Goal: Information Seeking & Learning: Learn about a topic

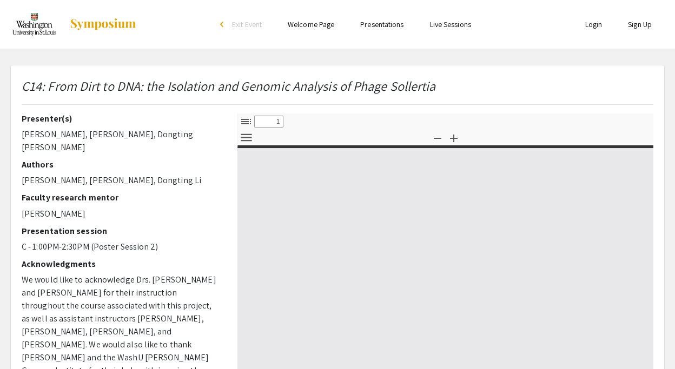
select select "custom"
type input "0"
select select "custom"
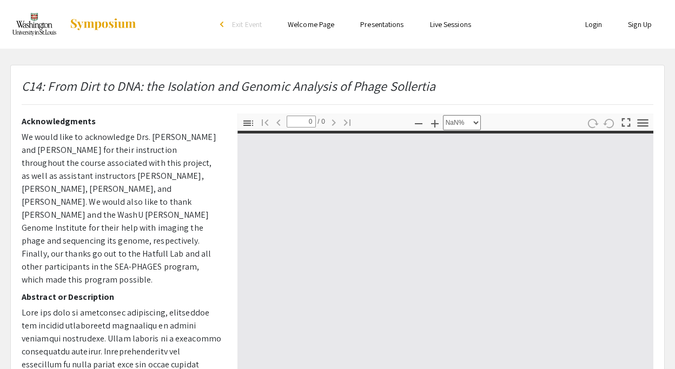
type input "1"
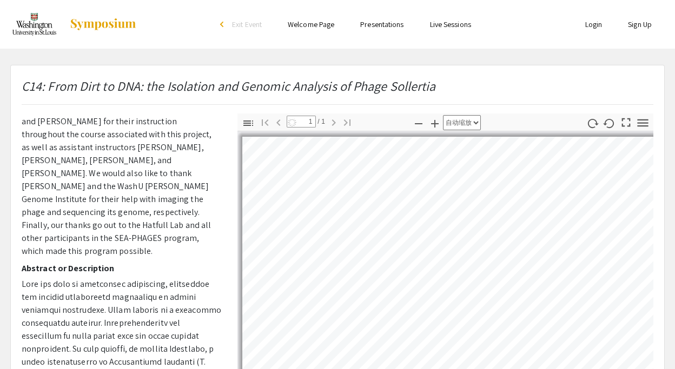
select select "auto"
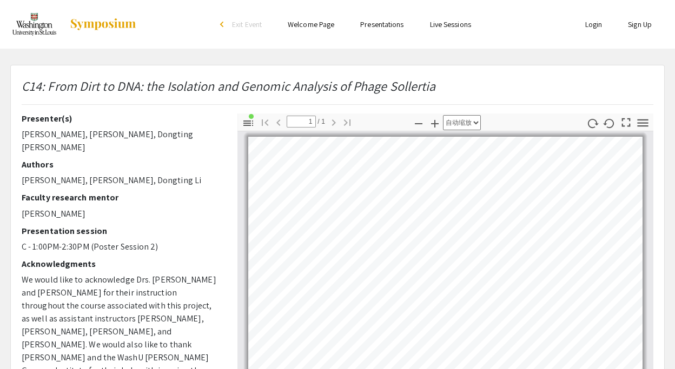
click at [37, 32] on img at bounding box center [34, 24] width 48 height 27
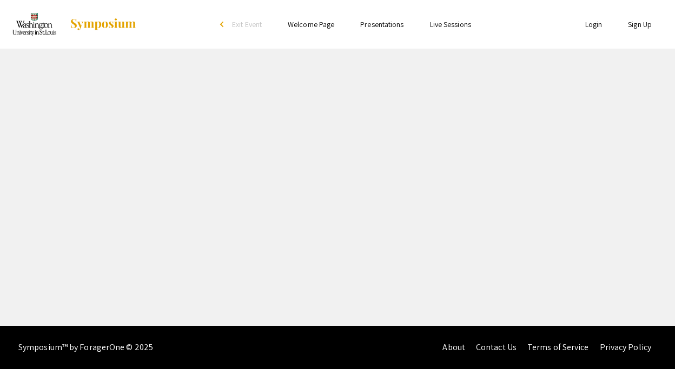
select select "custom"
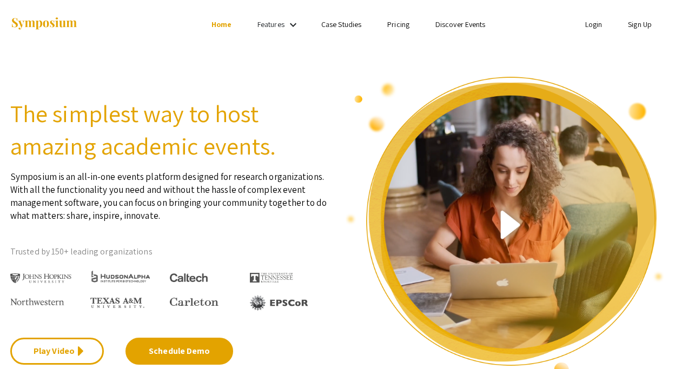
click at [590, 19] on link "Login" at bounding box center [593, 24] width 17 height 10
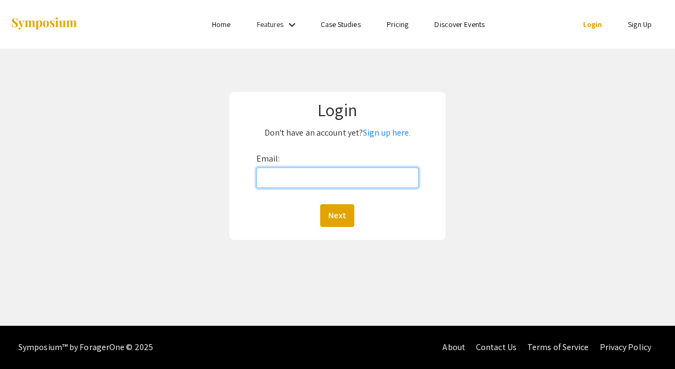
click at [334, 183] on input "Email:" at bounding box center [337, 178] width 162 height 21
type input "dongting@wustl.edu"
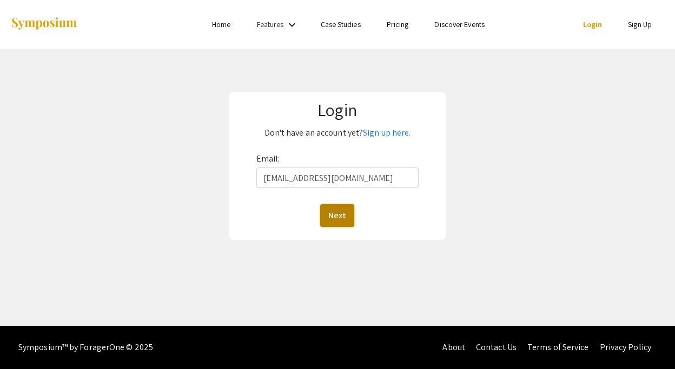
click at [336, 218] on button "Next" at bounding box center [337, 215] width 34 height 23
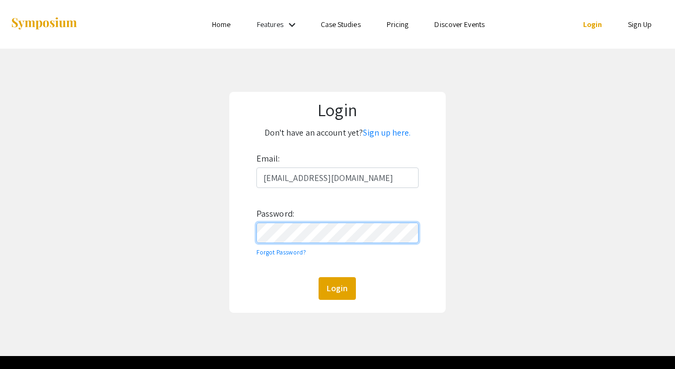
click at [318, 277] on button "Login" at bounding box center [336, 288] width 37 height 23
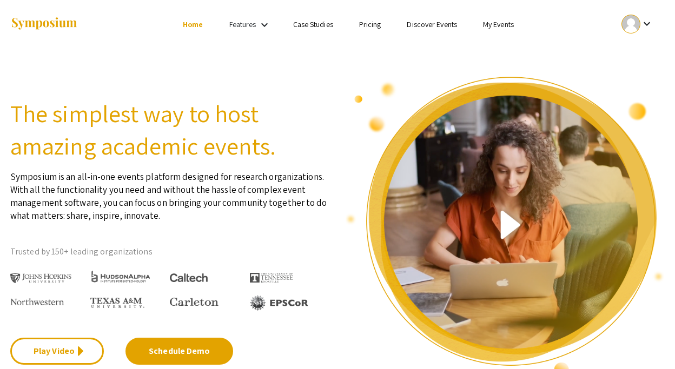
click at [496, 24] on link "My Events" at bounding box center [498, 24] width 31 height 10
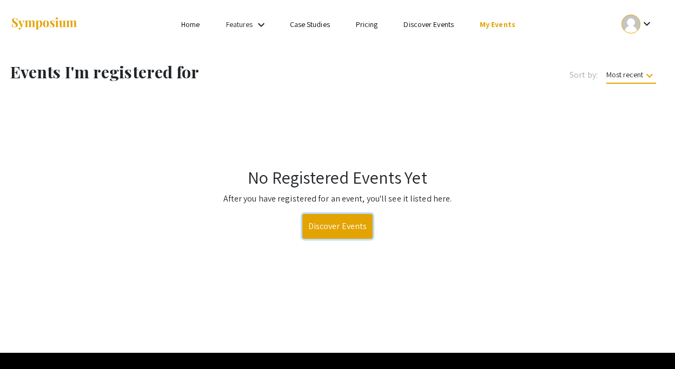
click at [326, 218] on link "Discover Events" at bounding box center [337, 226] width 71 height 25
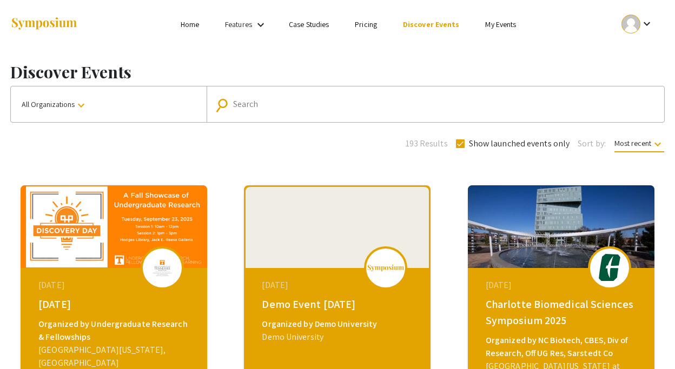
click at [324, 101] on input "Search" at bounding box center [441, 104] width 416 height 10
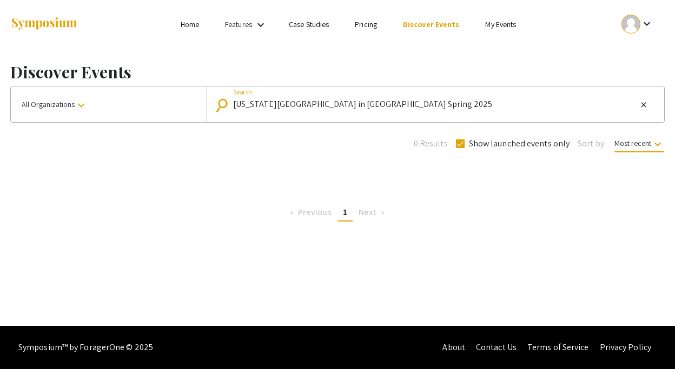
drag, startPoint x: 414, startPoint y: 102, endPoint x: 356, endPoint y: 104, distance: 58.4
click at [356, 104] on input "Washington University in St. Louis Spring 2025" at bounding box center [434, 104] width 403 height 10
type input "Washington University in St. Louis"
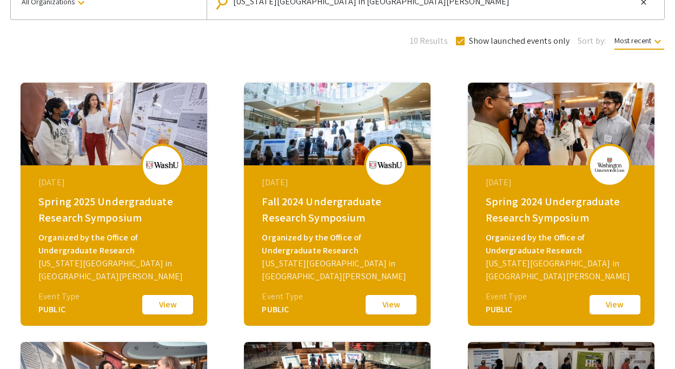
scroll to position [106, 0]
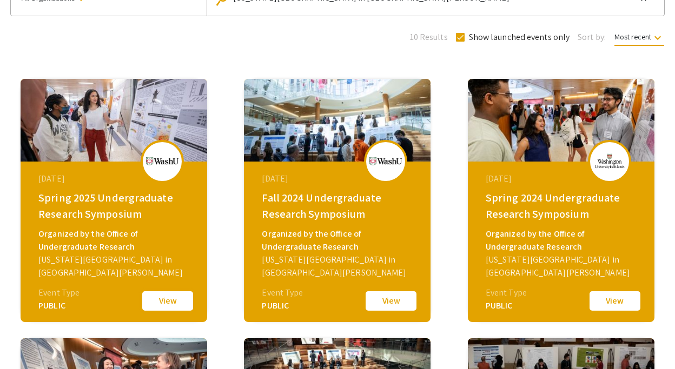
click at [161, 304] on button "View" at bounding box center [168, 301] width 54 height 23
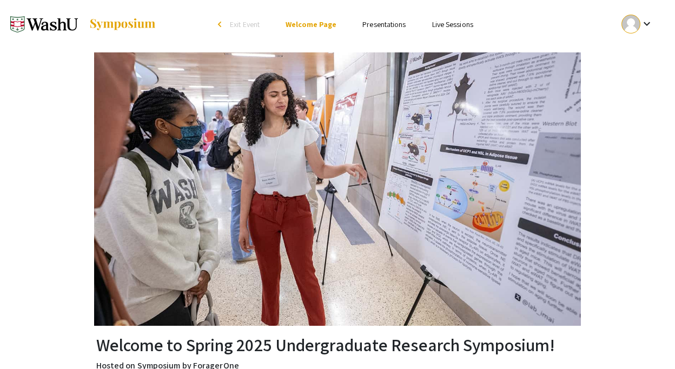
click at [387, 28] on link "Presentations" at bounding box center [383, 24] width 43 height 10
click at [377, 27] on link "Presentations" at bounding box center [383, 24] width 43 height 10
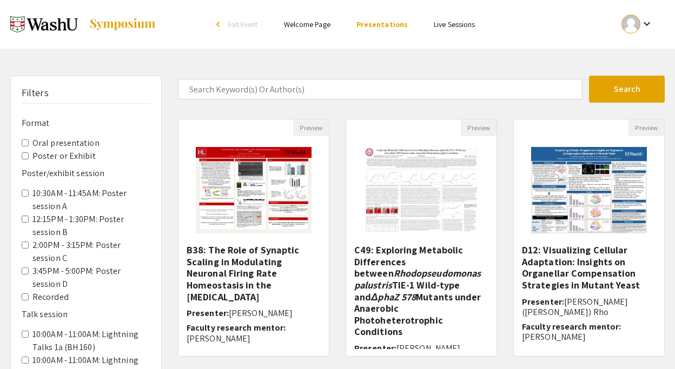
click at [252, 102] on form "Search" at bounding box center [421, 89] width 503 height 27
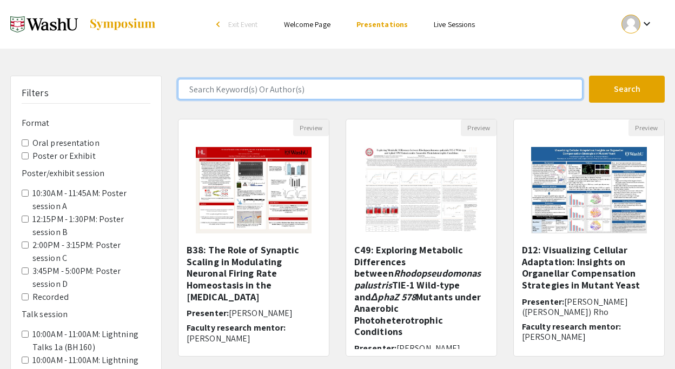
click at [253, 97] on input "Search Keyword(s) Or Author(s)" at bounding box center [380, 89] width 404 height 21
click at [589, 76] on button "Search" at bounding box center [627, 89] width 76 height 27
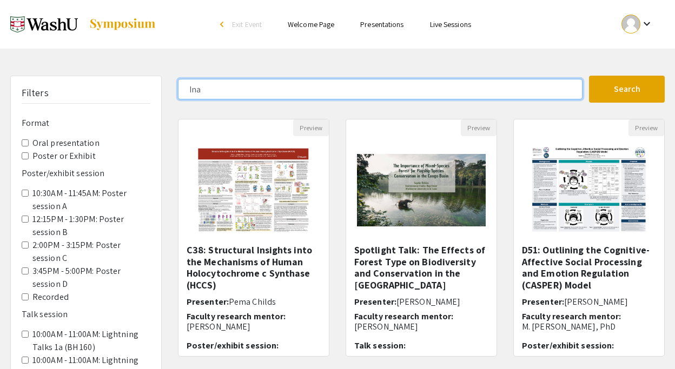
click at [319, 89] on input "Ina" at bounding box center [380, 89] width 404 height 21
type input "Ina Jaegy"
click at [589, 76] on button "Search" at bounding box center [627, 89] width 76 height 27
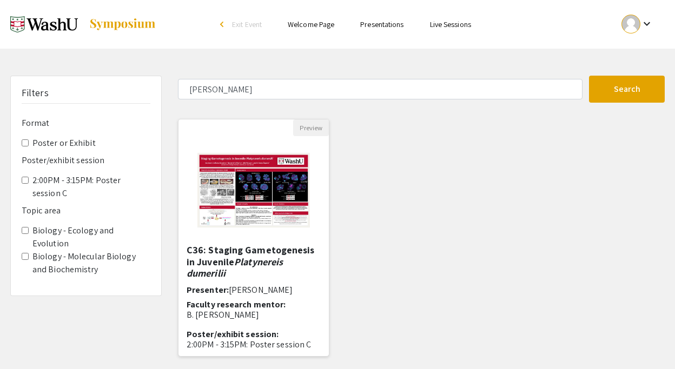
click at [291, 211] on img "Open Presentation <p>C36: Staging Gametogenesis in Juvenile <em>Platynereis dum…" at bounding box center [253, 190] width 134 height 108
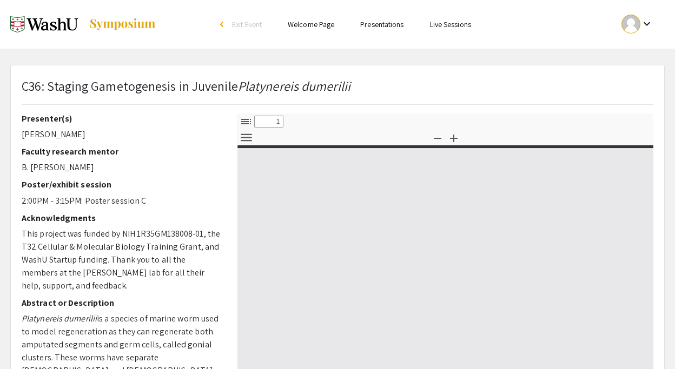
select select "custom"
type input "0"
select select "custom"
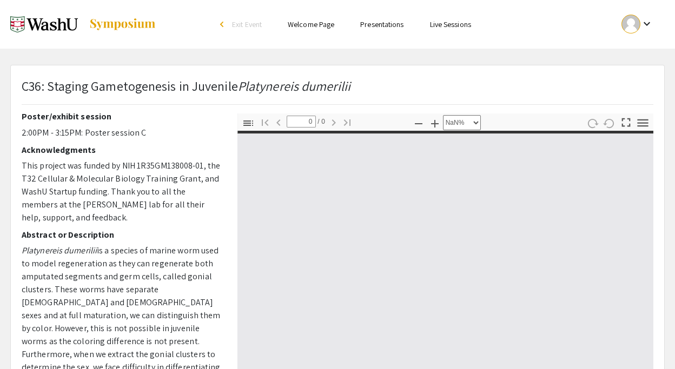
type input "1"
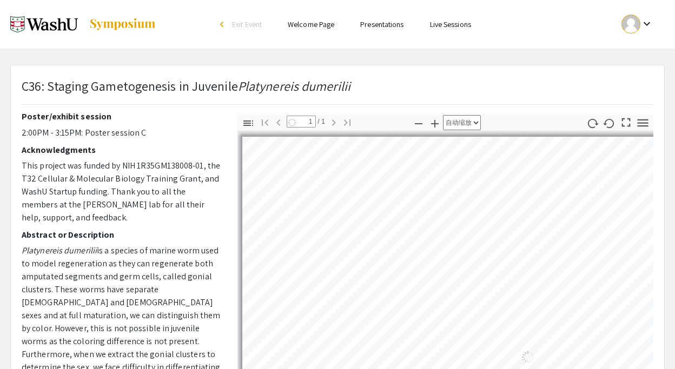
select select "auto"
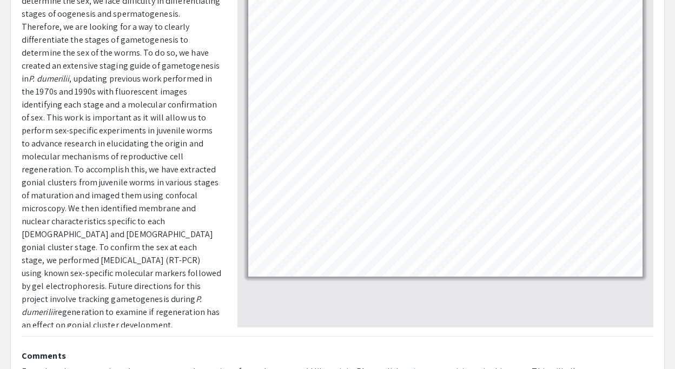
scroll to position [165, 0]
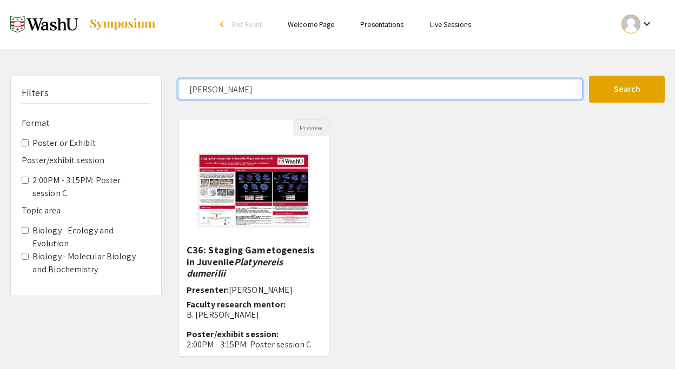
click at [209, 81] on input "Ina Jaegy" at bounding box center [380, 89] width 404 height 21
click at [589, 76] on button "Search" at bounding box center [627, 89] width 76 height 27
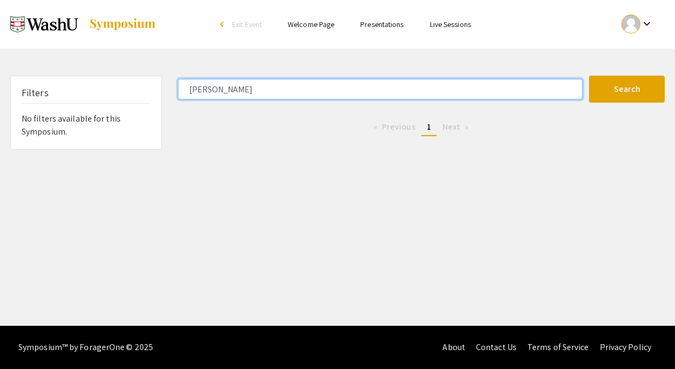
click at [209, 81] on input "eric jiang" at bounding box center [380, 89] width 404 height 21
click at [589, 76] on button "Search" at bounding box center [627, 89] width 76 height 27
click at [209, 81] on input "karl lyu" at bounding box center [380, 89] width 404 height 21
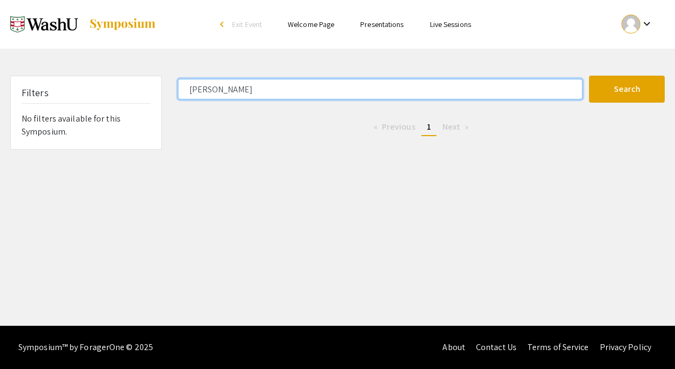
click at [209, 81] on input "karl lyu" at bounding box center [380, 89] width 404 height 21
click at [589, 76] on button "Search" at bounding box center [627, 89] width 76 height 27
click at [234, 83] on input "emmy morin" at bounding box center [380, 89] width 404 height 21
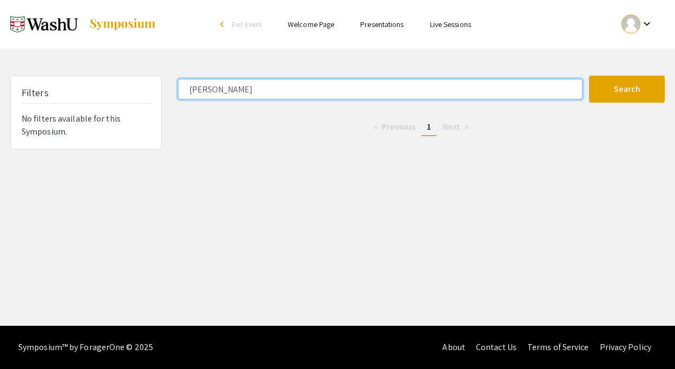
click at [234, 83] on input "emmy morin" at bounding box center [380, 89] width 404 height 21
type input "a"
click at [589, 76] on button "Search" at bounding box center [627, 89] width 76 height 27
click at [246, 91] on input "benji" at bounding box center [380, 89] width 404 height 21
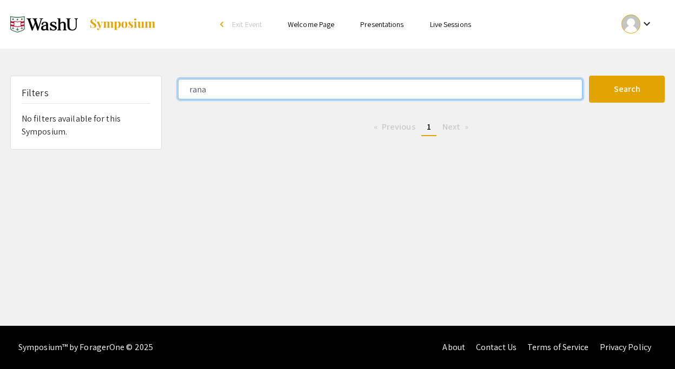
type input "rana"
click at [589, 76] on button "Search" at bounding box center [627, 89] width 76 height 27
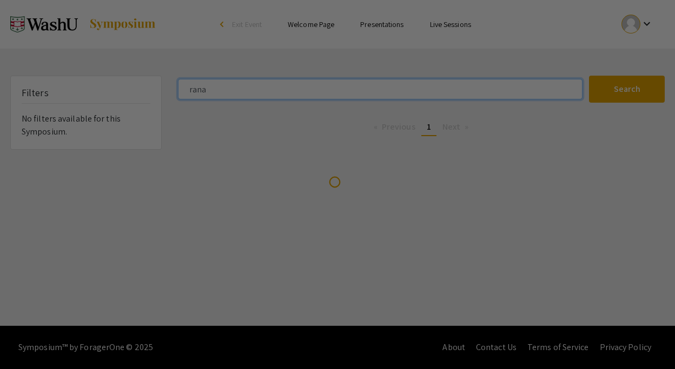
click at [589, 76] on button "Search" at bounding box center [627, 89] width 76 height 27
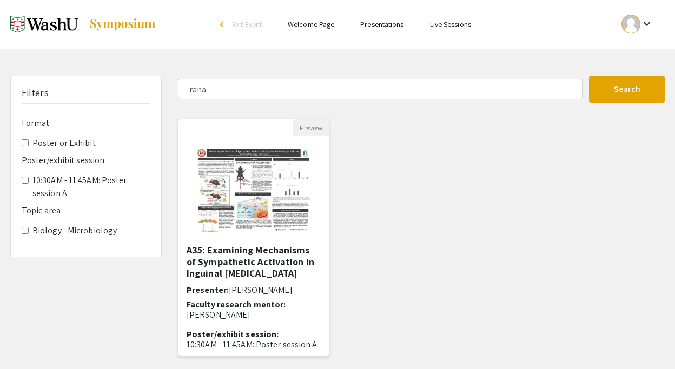
click at [264, 207] on img "Open Presentation <p>A35: Examining Mechanisms of Sympathetic Activation in Ing…" at bounding box center [253, 190] width 137 height 108
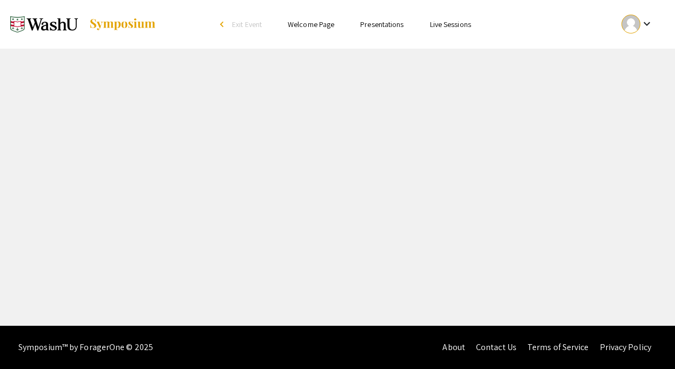
select select "custom"
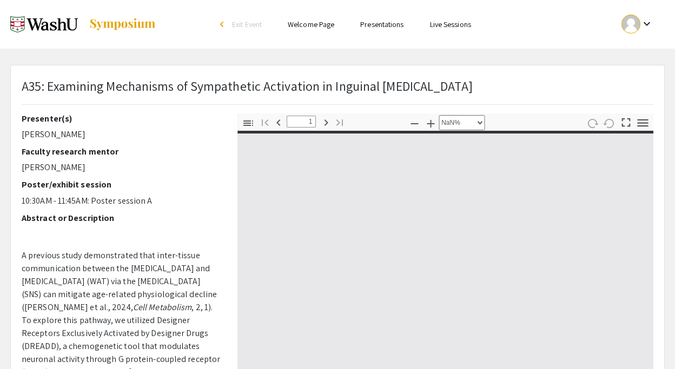
type input "0"
select select "custom"
type input "1"
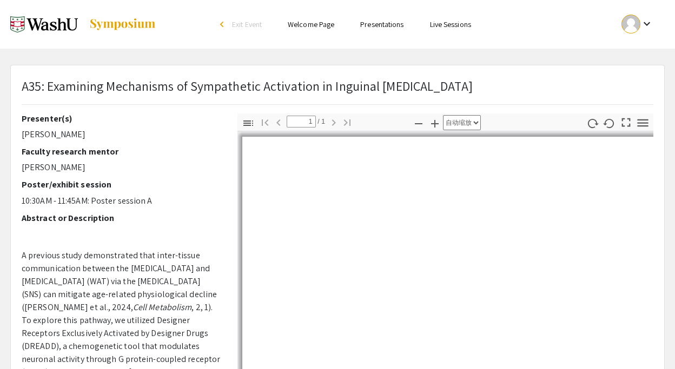
scroll to position [72, 0]
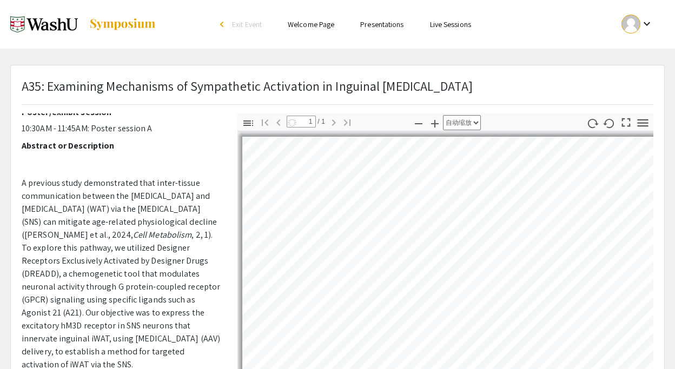
select select "auto"
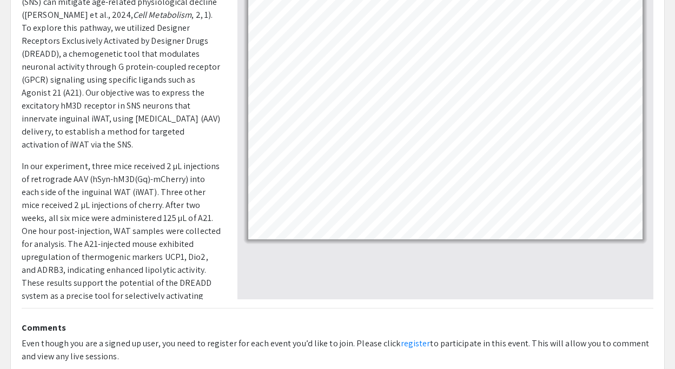
scroll to position [113, 0]
